Goal: Task Accomplishment & Management: Complete application form

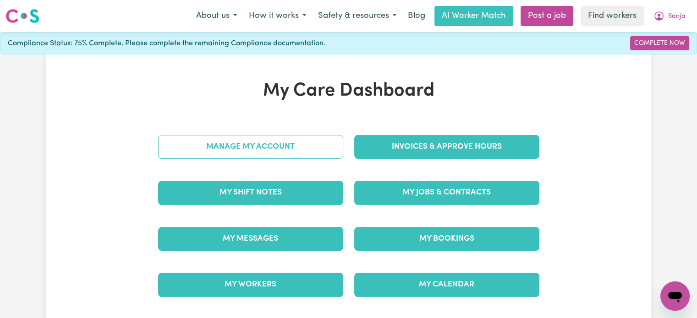
click at [266, 151] on link "Manage My Account" at bounding box center [250, 147] width 185 height 24
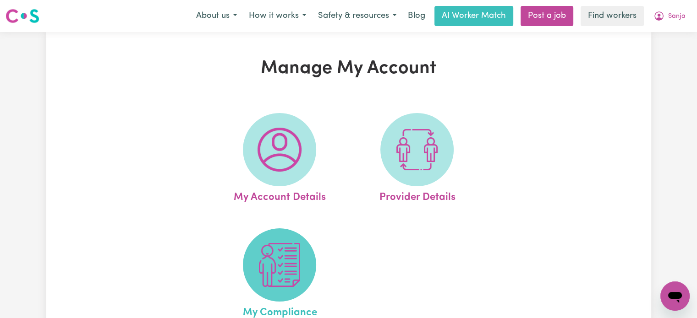
click at [291, 267] on img at bounding box center [279, 265] width 44 height 44
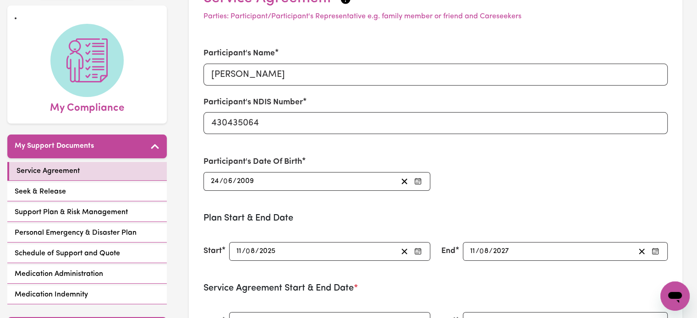
scroll to position [137, 0]
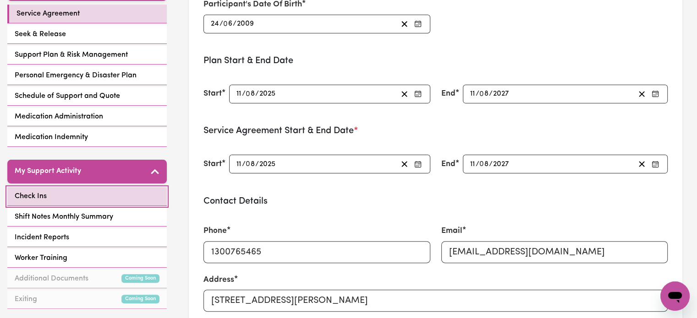
drag, startPoint x: 129, startPoint y: 199, endPoint x: 148, endPoint y: 197, distance: 19.7
click at [129, 199] on link "Check Ins" at bounding box center [86, 196] width 159 height 19
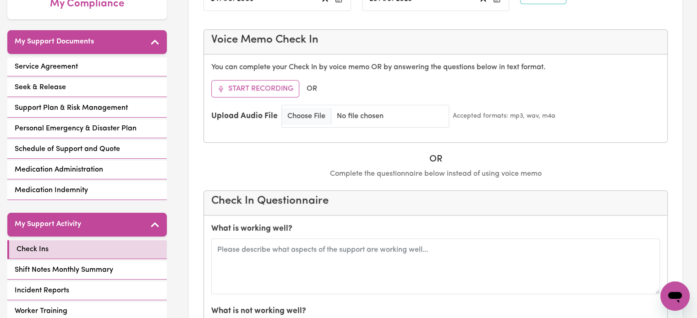
scroll to position [183, 0]
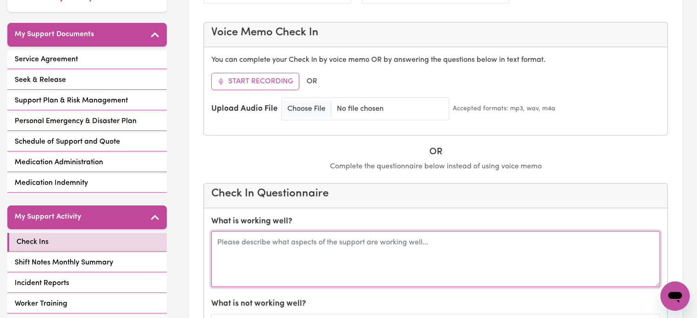
click at [371, 231] on textarea at bounding box center [435, 259] width 448 height 56
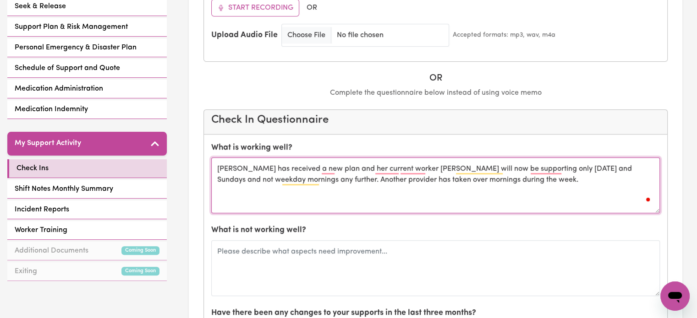
scroll to position [275, 0]
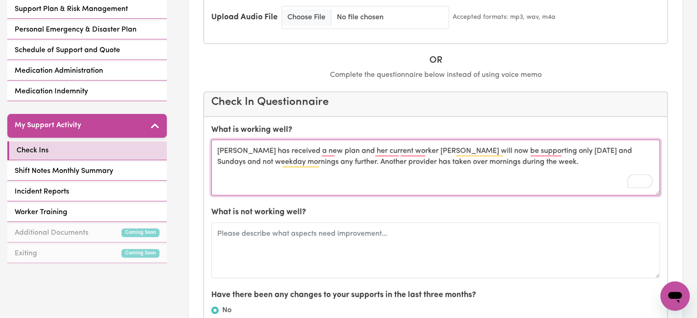
type textarea "[PERSON_NAME] has received a new plan and her current worker [PERSON_NAME] will…"
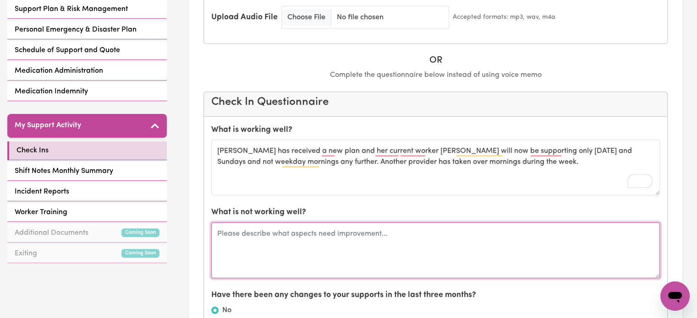
click at [366, 223] on textarea at bounding box center [435, 251] width 448 height 56
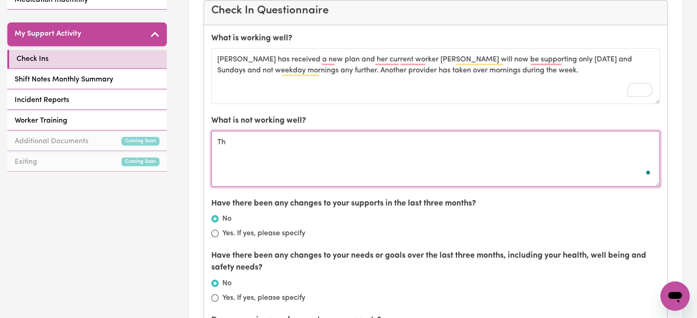
type textarea "T"
type textarea "N"
type textarea "Nil"
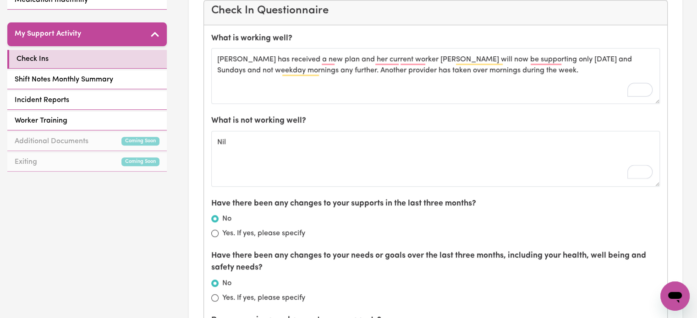
click at [274, 228] on label "Yes. If yes, please specify" at bounding box center [263, 233] width 83 height 11
click at [219, 230] on input "Yes. If yes, please specify" at bounding box center [214, 233] width 7 height 7
radio input "true"
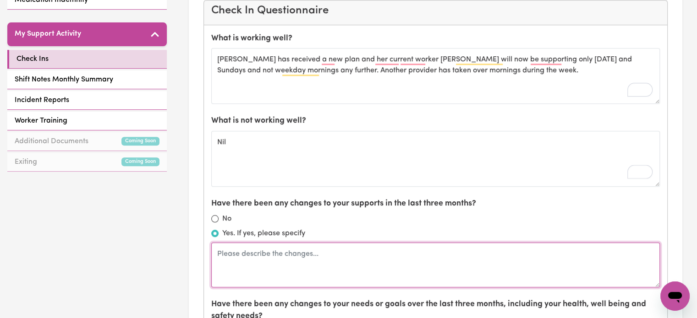
click at [277, 243] on textarea at bounding box center [435, 265] width 448 height 45
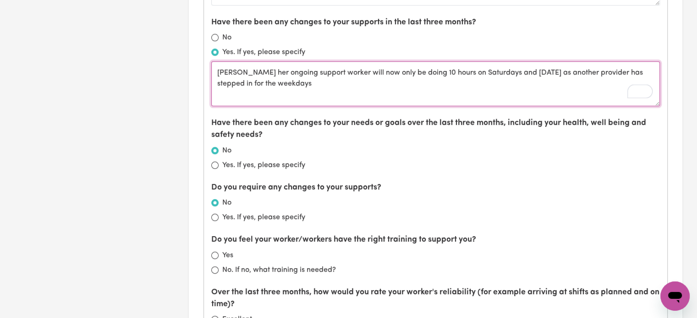
scroll to position [550, 0]
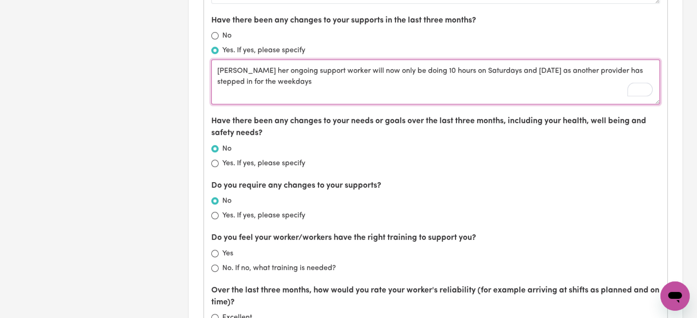
type textarea "[PERSON_NAME] her ongoing support worker will now only be doing 10 hours on Sat…"
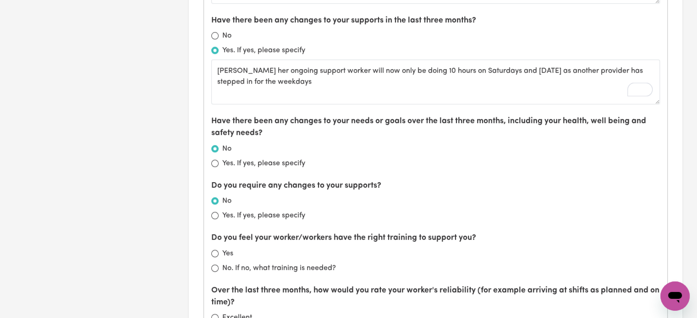
drag, startPoint x: 228, startPoint y: 227, endPoint x: 289, endPoint y: 227, distance: 60.9
click at [228, 248] on label "Yes" at bounding box center [227, 253] width 11 height 11
click at [219, 250] on input "Yes" at bounding box center [214, 253] width 7 height 7
radio input "true"
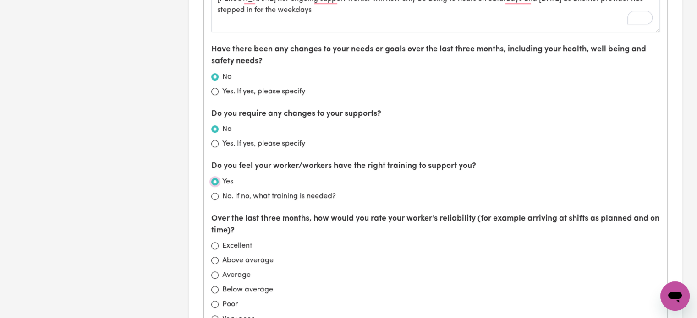
scroll to position [687, 0]
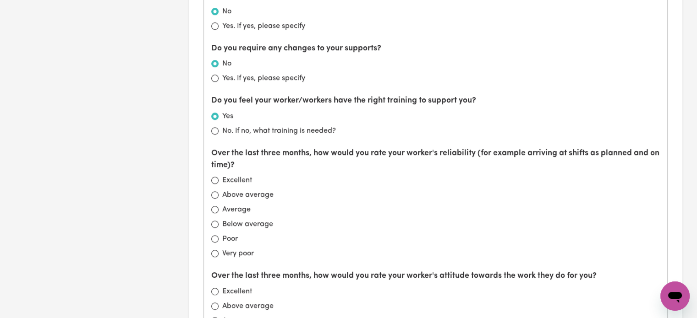
click at [235, 204] on label "Average" at bounding box center [236, 209] width 28 height 11
click at [219, 206] on input "Average" at bounding box center [214, 209] width 7 height 7
radio input "true"
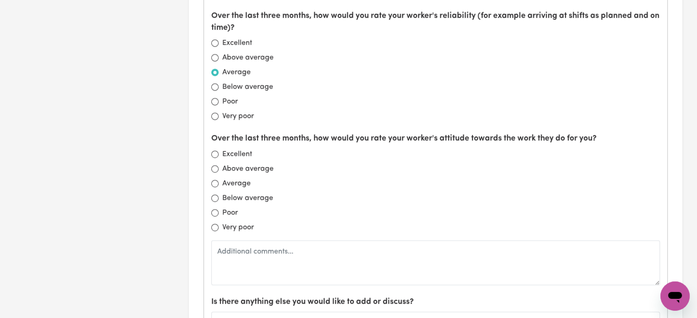
click at [246, 178] on label "Average" at bounding box center [236, 183] width 28 height 11
click at [219, 180] on input "Average" at bounding box center [214, 183] width 7 height 7
radio input "true"
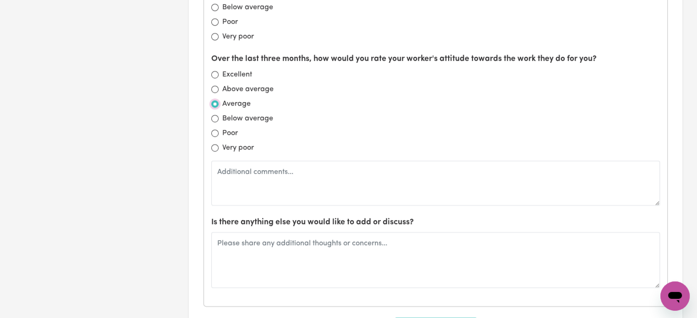
scroll to position [962, 0]
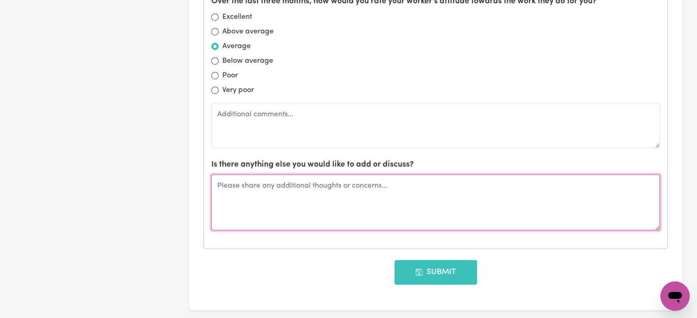
click at [337, 175] on textarea at bounding box center [435, 203] width 448 height 56
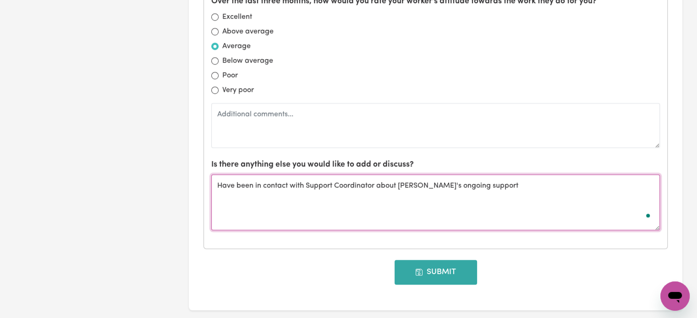
type textarea "Have been in contact with Support Coordinator about [PERSON_NAME]'s ongoing sup…"
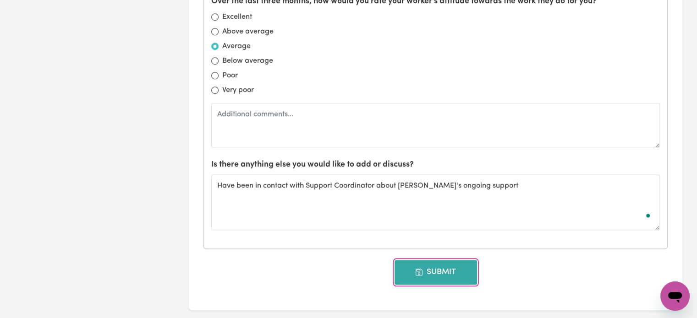
drag, startPoint x: 440, startPoint y: 247, endPoint x: 657, endPoint y: 187, distance: 225.6
click at [439, 260] on button "Submit" at bounding box center [435, 272] width 82 height 25
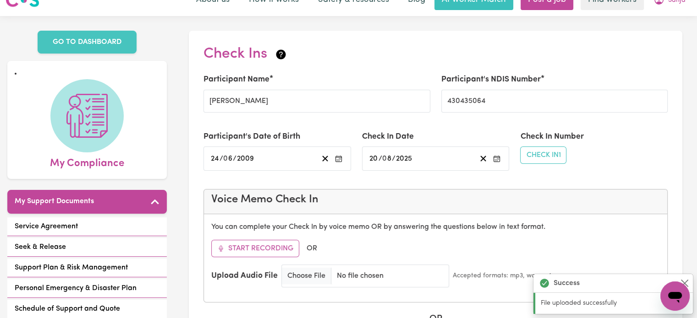
scroll to position [0, 0]
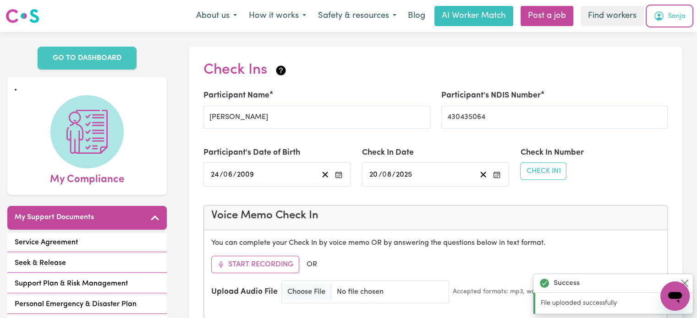
click at [667, 19] on button "Sanja" at bounding box center [669, 15] width 44 height 19
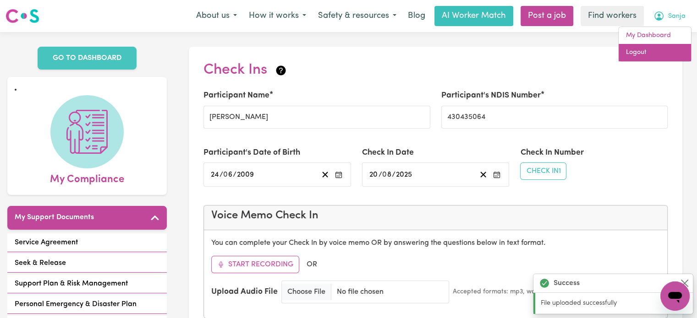
click at [664, 53] on link "Logout" at bounding box center [654, 52] width 72 height 17
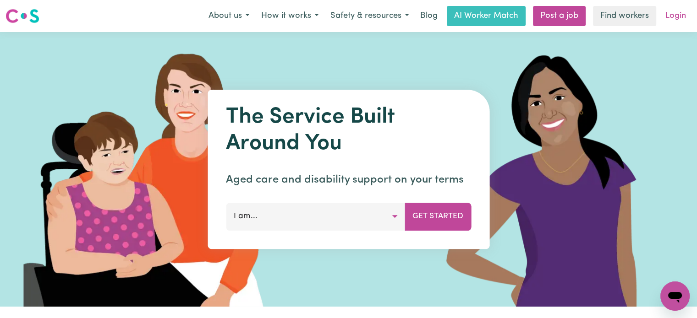
click at [675, 20] on link "Login" at bounding box center [676, 16] width 32 height 20
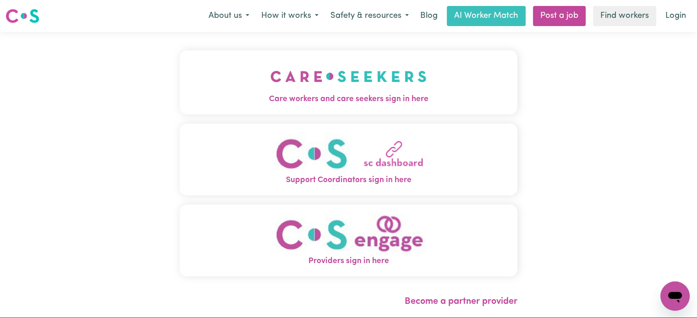
click at [355, 71] on img "Care workers and care seekers sign in here" at bounding box center [348, 77] width 156 height 34
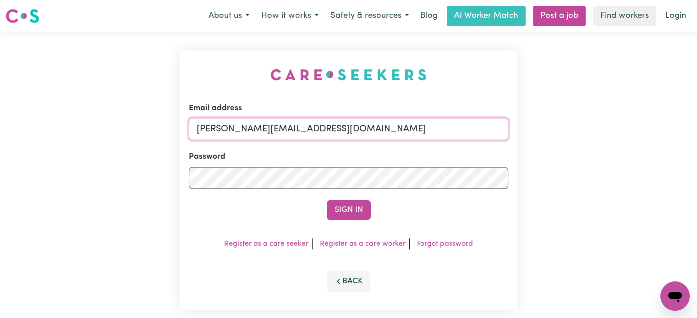
click at [350, 129] on input "[PERSON_NAME][EMAIL_ADDRESS][DOMAIN_NAME]" at bounding box center [348, 129] width 319 height 22
drag, startPoint x: 416, startPoint y: 129, endPoint x: 249, endPoint y: 126, distance: 167.7
click at [245, 126] on input "[EMAIL_ADDRESS][PERSON_NAME][PERSON_NAME][DOMAIN_NAME]" at bounding box center [348, 129] width 319 height 22
type input "[EMAIL_ADDRESS][PERSON_NAME][PERSON_NAME][DOMAIN_NAME]"
click at [356, 208] on button "Sign In" at bounding box center [349, 210] width 44 height 20
